Goal: Task Accomplishment & Management: Complete application form

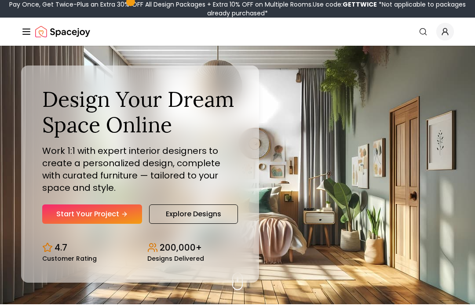
click at [92, 224] on link "Start Your Project" at bounding box center [92, 213] width 100 height 19
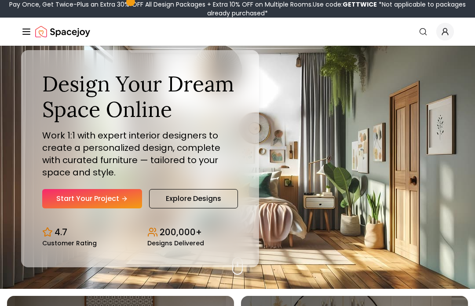
click at [416, 34] on link "Search" at bounding box center [422, 32] width 19 height 16
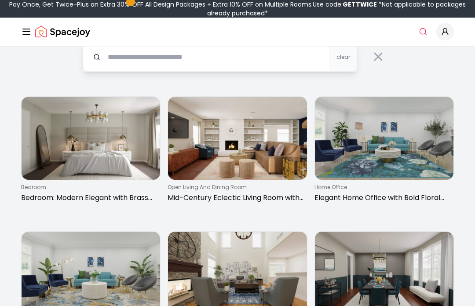
click at [119, 61] on input "text" at bounding box center [220, 57] width 274 height 29
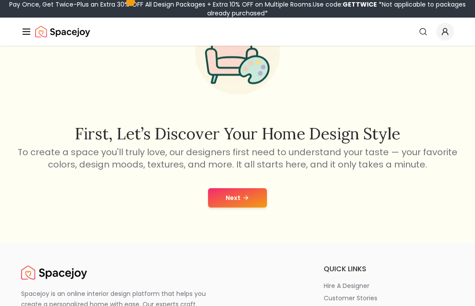
scroll to position [76, 0]
click at [252, 202] on button "Next" at bounding box center [237, 197] width 59 height 19
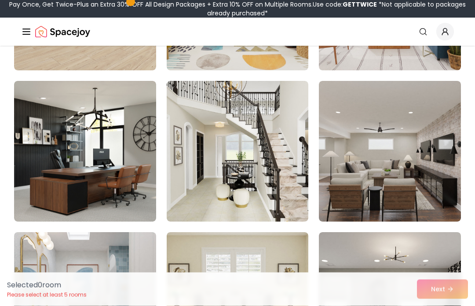
scroll to position [2016, 0]
click at [226, 204] on img at bounding box center [238, 151] width 142 height 141
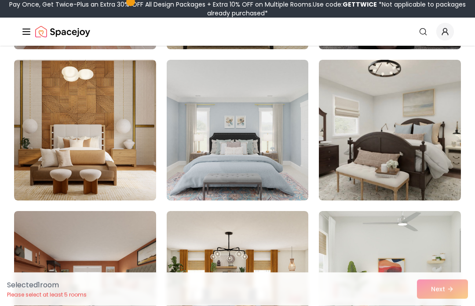
scroll to position [2330, 0]
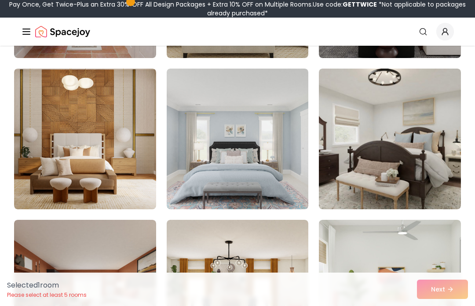
click at [51, 169] on img at bounding box center [85, 139] width 142 height 141
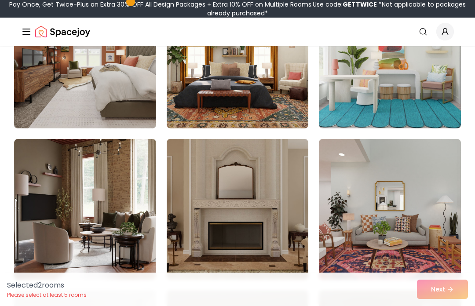
scroll to position [2574, 0]
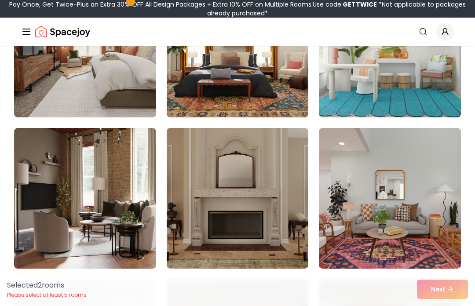
click at [102, 226] on img at bounding box center [85, 198] width 142 height 141
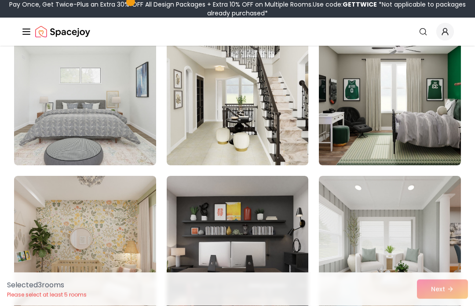
scroll to position [4339, 0]
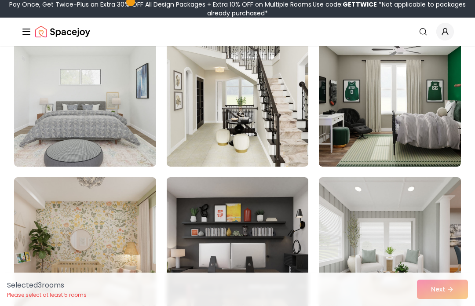
click at [290, 157] on img at bounding box center [238, 96] width 142 height 141
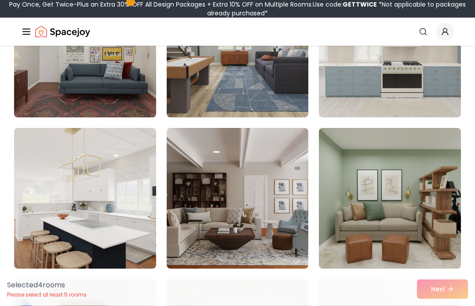
scroll to position [3784, 0]
click at [125, 225] on img at bounding box center [85, 198] width 142 height 141
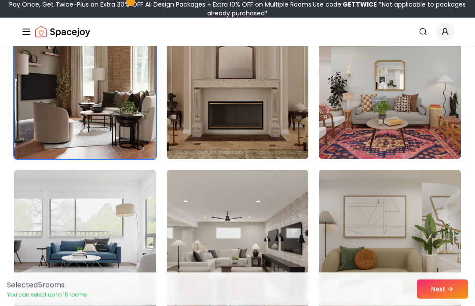
scroll to position [2664, 0]
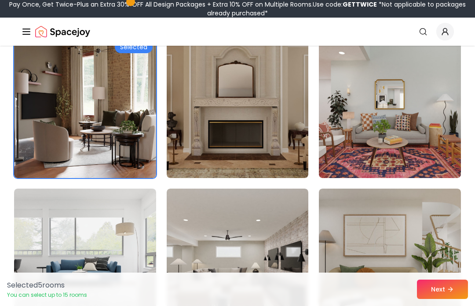
click at [263, 108] on img at bounding box center [238, 107] width 142 height 141
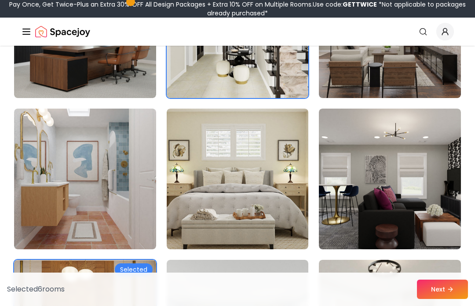
scroll to position [2123, 0]
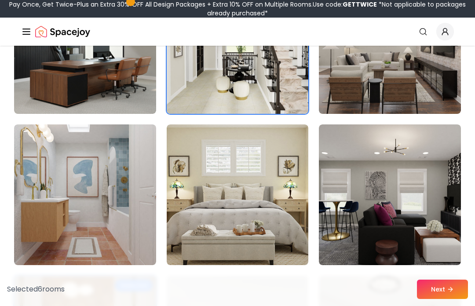
click at [201, 198] on img at bounding box center [238, 194] width 142 height 141
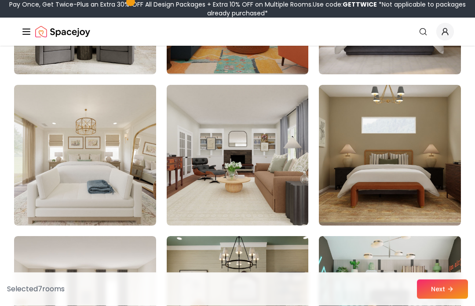
scroll to position [1104, 0]
click at [35, 125] on img at bounding box center [85, 155] width 142 height 141
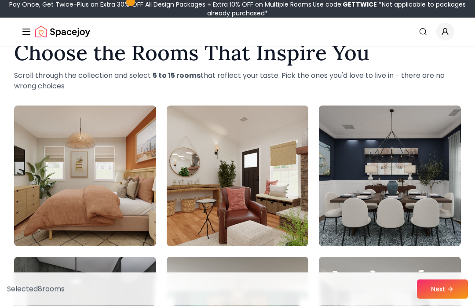
scroll to position [25, 0]
click at [425, 296] on button "Next" at bounding box center [442, 289] width 51 height 19
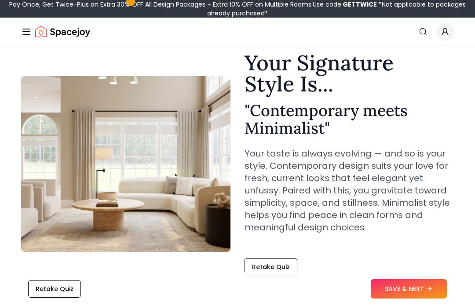
scroll to position [33, 0]
click at [407, 299] on button "SAVE & NEXT" at bounding box center [409, 289] width 76 height 19
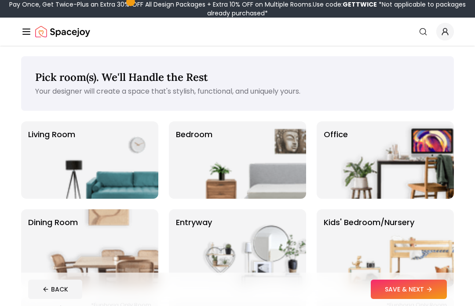
click at [295, 192] on img at bounding box center [249, 159] width 113 height 77
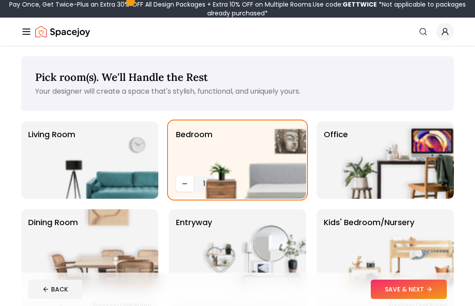
click at [408, 299] on button "SAVE & NEXT" at bounding box center [409, 289] width 76 height 19
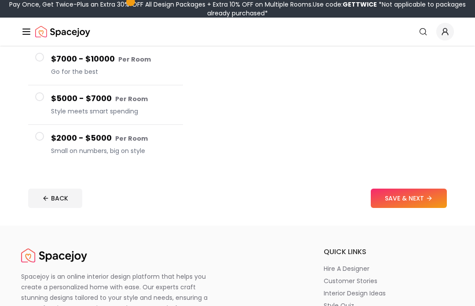
scroll to position [174, 0]
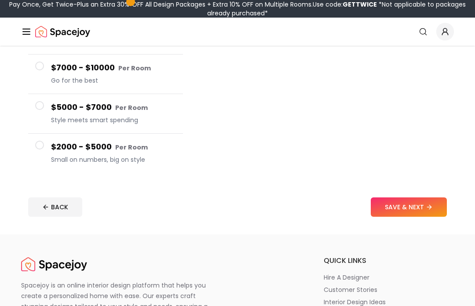
click at [419, 211] on button "SAVE & NEXT" at bounding box center [409, 206] width 76 height 19
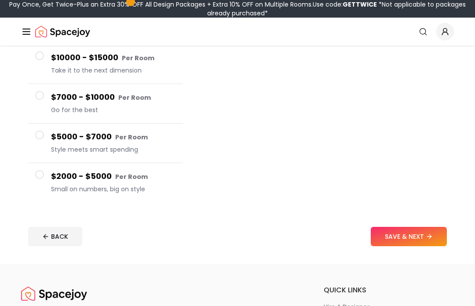
scroll to position [158, 0]
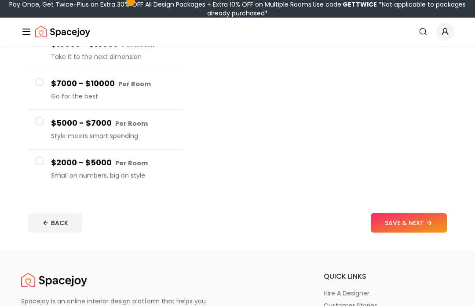
click at [229, 172] on div at bounding box center [325, 79] width 257 height 233
click at [60, 173] on span "Small on numbers, big on style" at bounding box center [113, 175] width 125 height 9
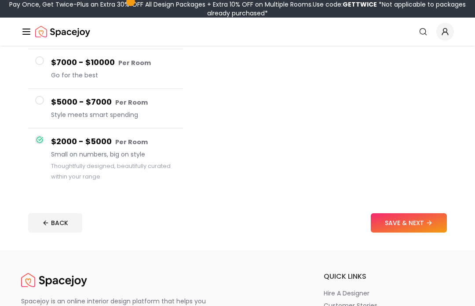
click at [411, 227] on button "SAVE & NEXT" at bounding box center [409, 222] width 76 height 19
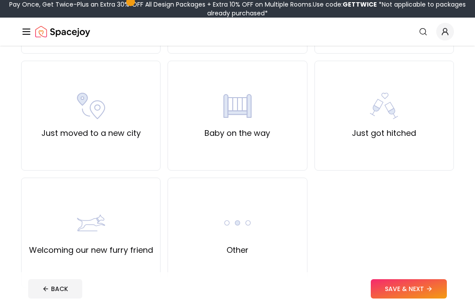
scroll to position [295, 0]
click at [263, 248] on div "Other" at bounding box center [237, 233] width 139 height 110
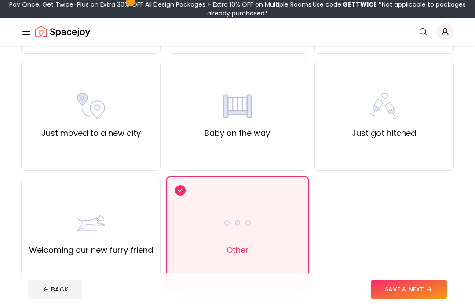
click at [423, 299] on button "SAVE & NEXT" at bounding box center [409, 289] width 76 height 19
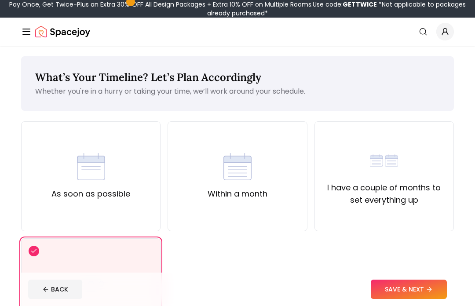
click at [123, 204] on div "As soon as possible" at bounding box center [90, 176] width 139 height 110
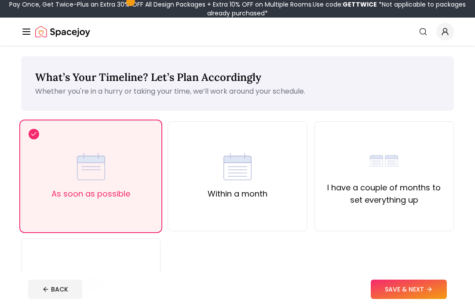
click at [423, 299] on button "SAVE & NEXT" at bounding box center [409, 289] width 76 height 19
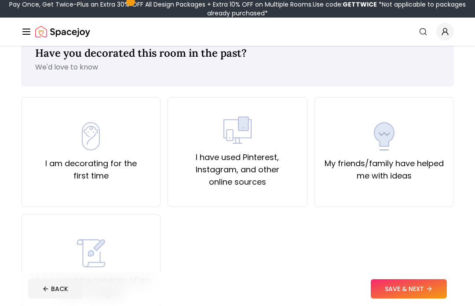
scroll to position [24, 0]
click at [111, 120] on div "I am decorating for the first time" at bounding box center [90, 152] width 139 height 110
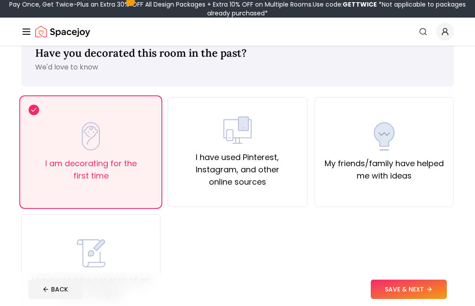
click at [415, 299] on button "SAVE & NEXT" at bounding box center [409, 289] width 76 height 19
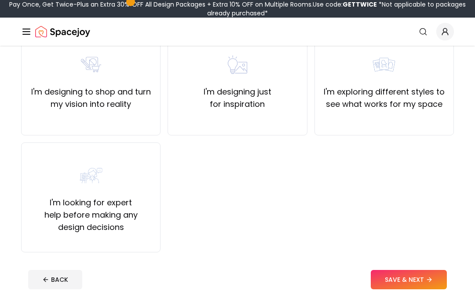
scroll to position [95, 0]
click at [381, 90] on label "I'm exploring different styles to see what works for my space" at bounding box center [384, 98] width 124 height 25
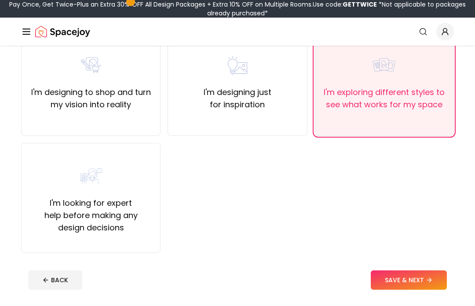
click at [411, 269] on footer "BACK SAVE & NEXT" at bounding box center [237, 279] width 433 height 33
click at [419, 281] on button "SAVE & NEXT" at bounding box center [409, 279] width 76 height 19
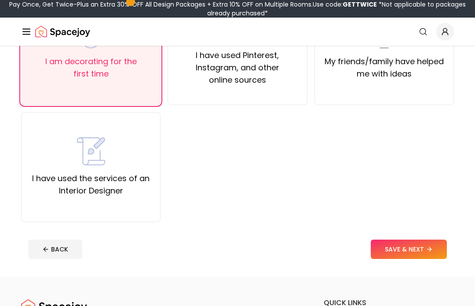
scroll to position [55, 0]
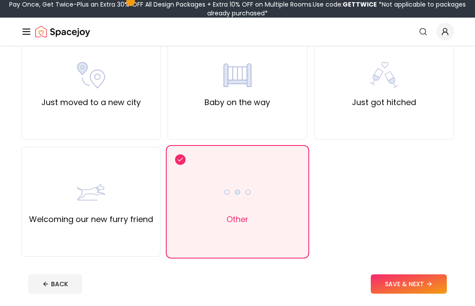
scroll to position [189, 0]
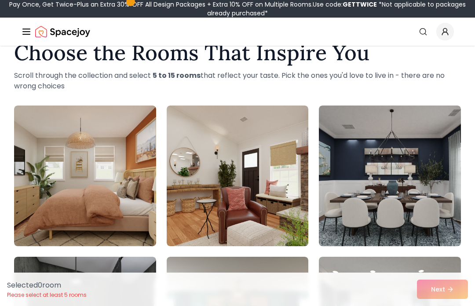
scroll to position [76, 0]
